Goal: Transaction & Acquisition: Download file/media

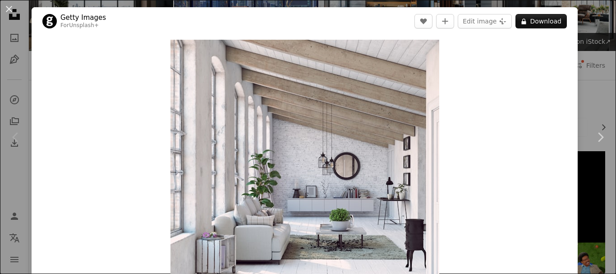
click at [589, 73] on div "An X shape Chevron left Chevron right Getty Images For Unsplash+ A heart A plus…" at bounding box center [308, 137] width 616 height 274
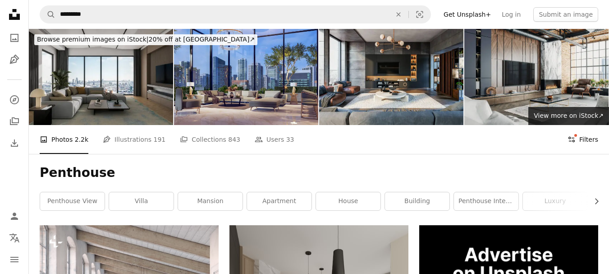
click at [580, 125] on button "Filters Filters" at bounding box center [583, 139] width 31 height 29
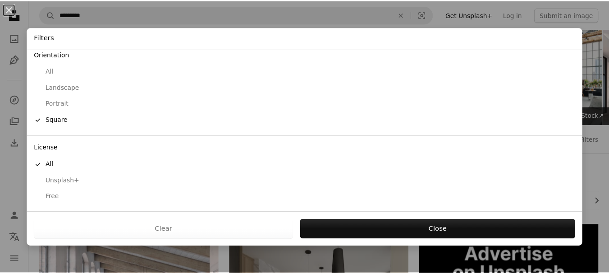
scroll to position [84, 0]
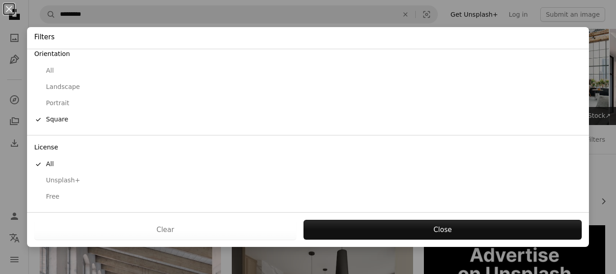
drag, startPoint x: 52, startPoint y: 197, endPoint x: 103, endPoint y: 197, distance: 51.0
click at [52, 197] on div "Free" at bounding box center [307, 196] width 547 height 9
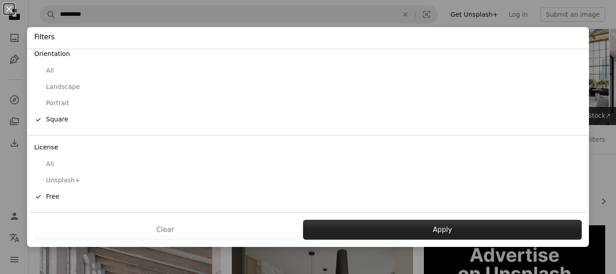
click at [430, 223] on button "Apply" at bounding box center [442, 230] width 279 height 20
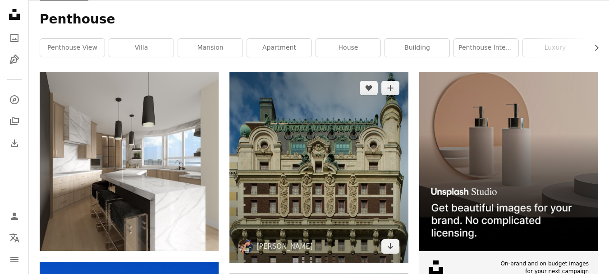
scroll to position [271, 0]
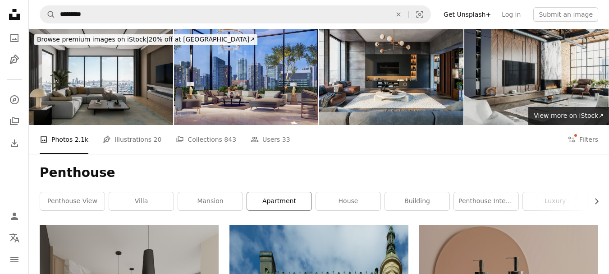
click at [277, 192] on link "apartment" at bounding box center [279, 201] width 64 height 18
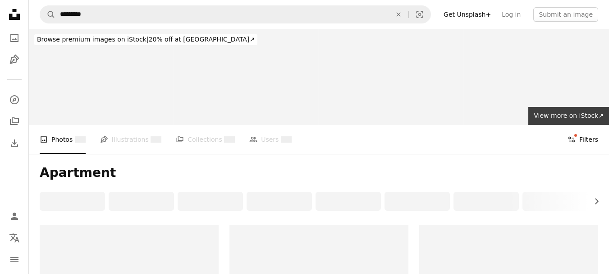
click at [575, 135] on icon "Filters" at bounding box center [572, 139] width 8 height 8
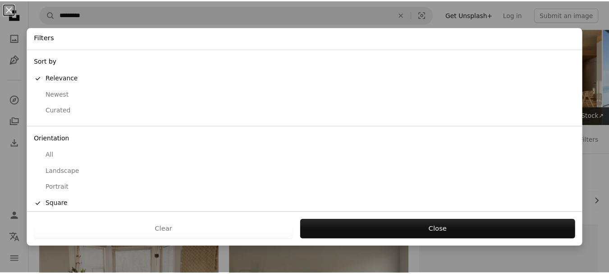
scroll to position [84, 0]
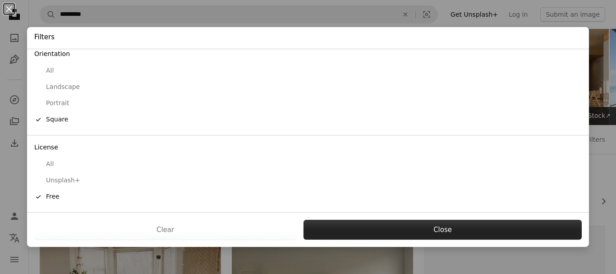
click at [396, 235] on button "Close" at bounding box center [442, 230] width 278 height 20
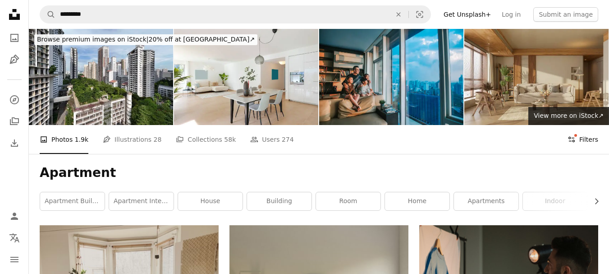
click at [590, 125] on button "Filters Filters" at bounding box center [583, 139] width 31 height 29
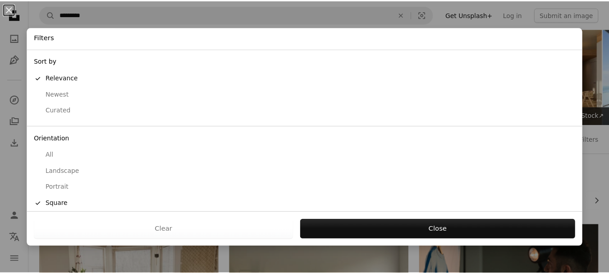
scroll to position [84, 0]
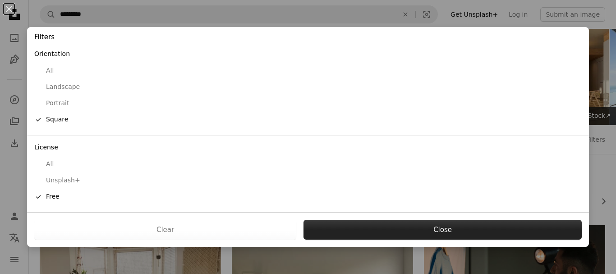
click at [320, 226] on button "Close" at bounding box center [442, 230] width 278 height 20
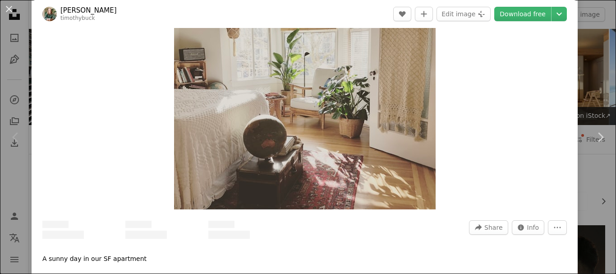
scroll to position [90, 0]
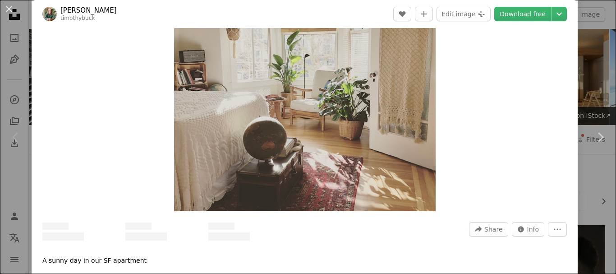
click at [326, 128] on img "Zoom in on this image" at bounding box center [305, 80] width 262 height 262
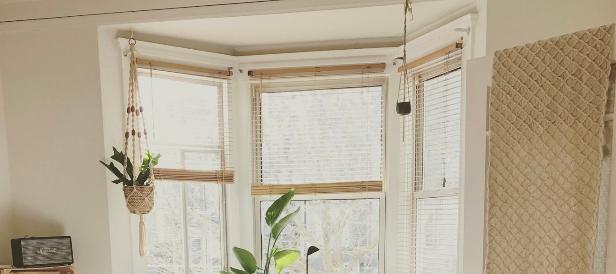
scroll to position [165, 0]
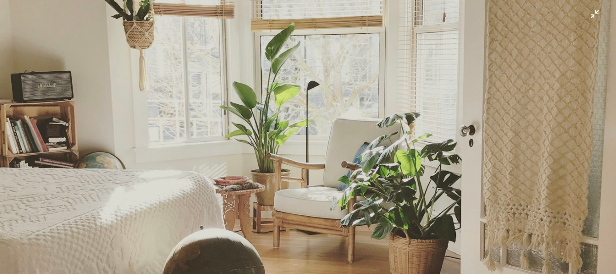
click at [587, 17] on img "Zoom out on this image" at bounding box center [308, 143] width 617 height 617
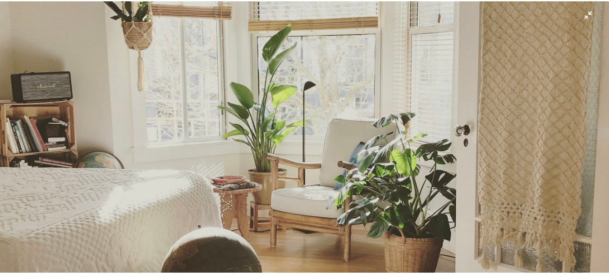
scroll to position [40, 0]
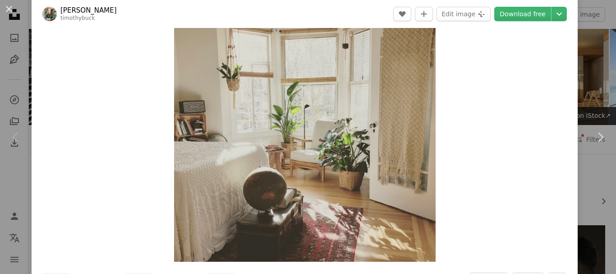
click at [587, 18] on div "An X shape Chevron left Chevron right [PERSON_NAME] A heart A plus sign Edit im…" at bounding box center [308, 137] width 616 height 274
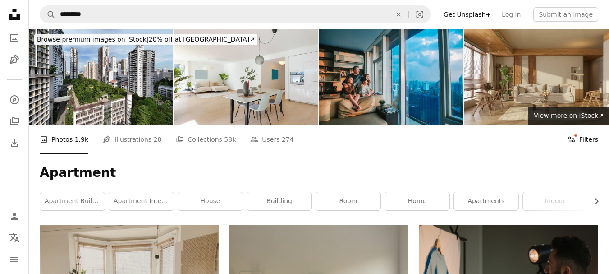
click at [582, 125] on button "Filters Filters" at bounding box center [583, 139] width 31 height 29
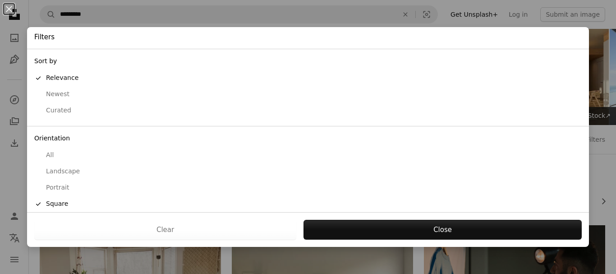
click at [47, 156] on div "All" at bounding box center [307, 155] width 547 height 9
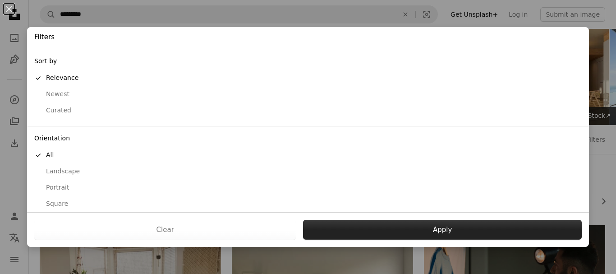
click at [372, 224] on button "Apply" at bounding box center [442, 230] width 279 height 20
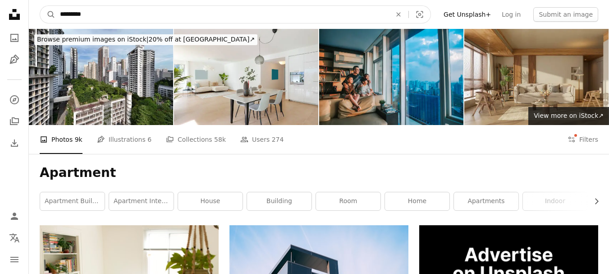
click at [106, 23] on input "*********" at bounding box center [221, 14] width 333 height 17
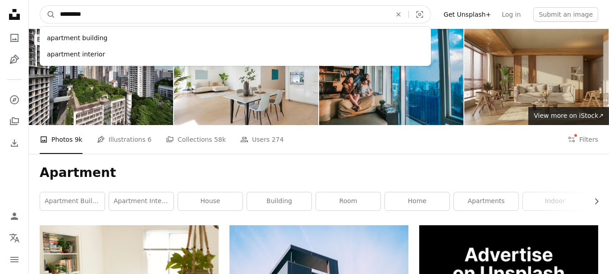
type input "*********"
click at [40, 6] on button "A magnifying glass" at bounding box center [47, 14] width 15 height 17
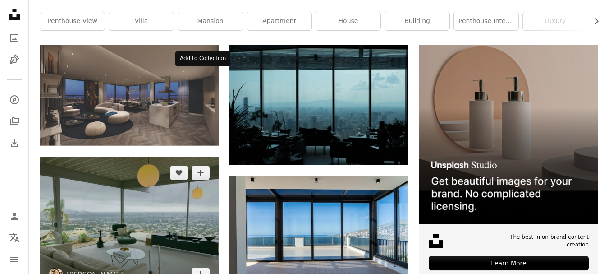
scroll to position [180, 0]
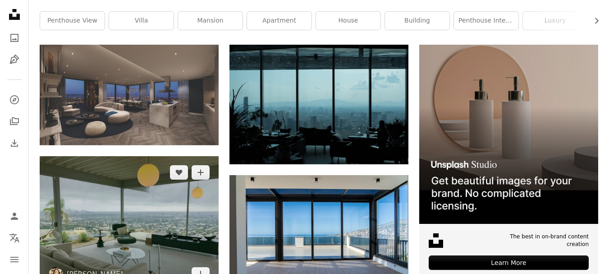
click at [175, 156] on img at bounding box center [129, 223] width 179 height 134
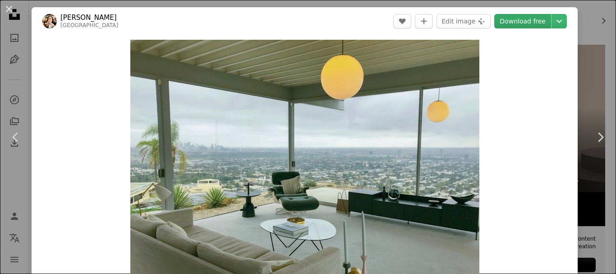
click at [530, 17] on link "Download free" at bounding box center [522, 21] width 57 height 14
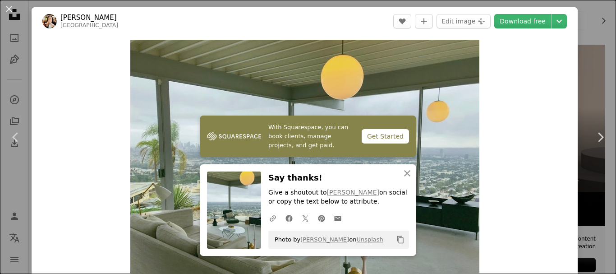
click at [593, 29] on div "An X shape Chevron left Chevron right With Squarespace, you can book clients, m…" at bounding box center [308, 137] width 616 height 274
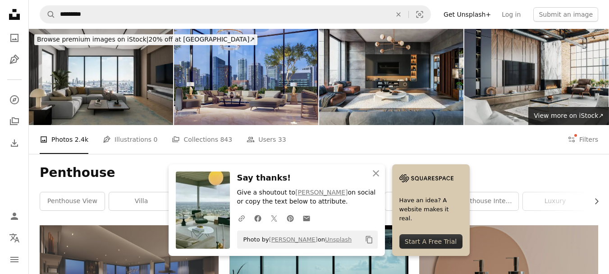
click at [257, 165] on h1 "Penthouse" at bounding box center [319, 173] width 559 height 16
click at [588, 125] on button "Filters Filters" at bounding box center [583, 139] width 31 height 29
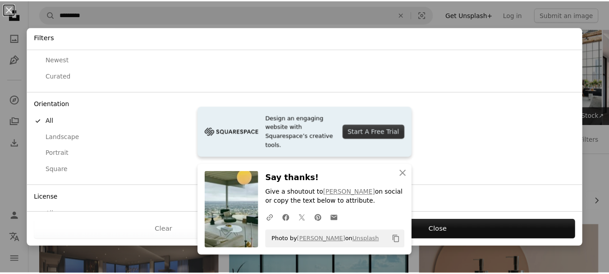
scroll to position [84, 0]
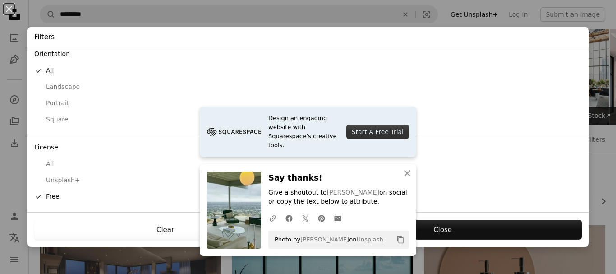
click at [166, 228] on button "Clear" at bounding box center [165, 230] width 262 height 20
